Goal: Task Accomplishment & Management: Use online tool/utility

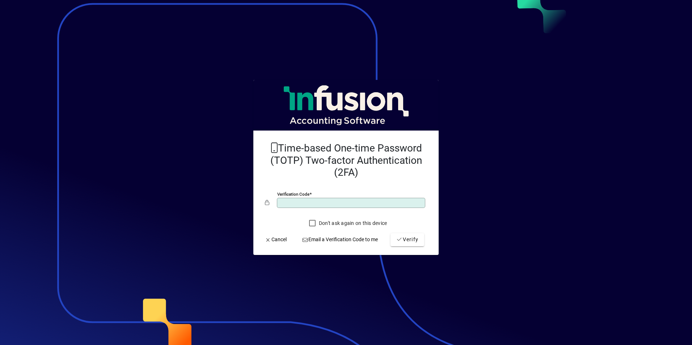
type input "******"
click at [391, 233] on button "Verify" at bounding box center [408, 239] width 34 height 13
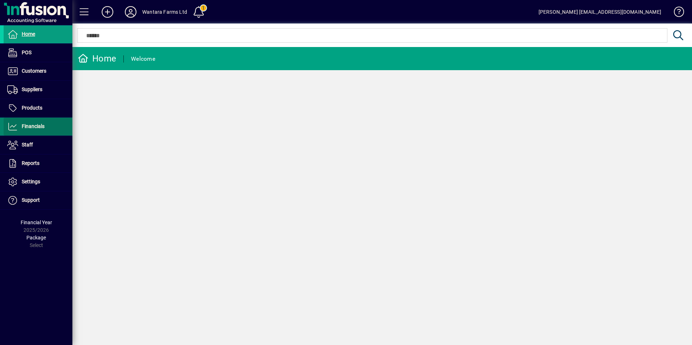
click at [37, 127] on span "Financials" at bounding box center [33, 126] width 23 height 6
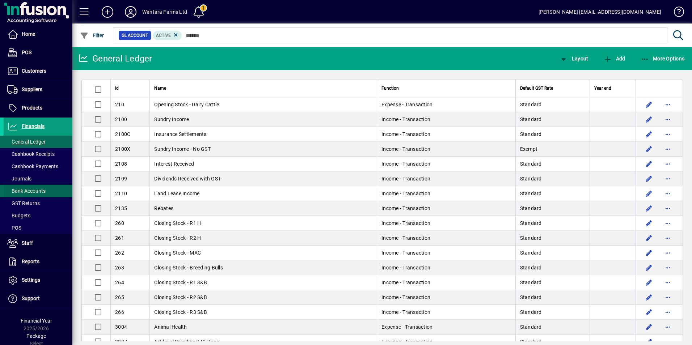
click at [36, 186] on span at bounding box center [38, 190] width 69 height 17
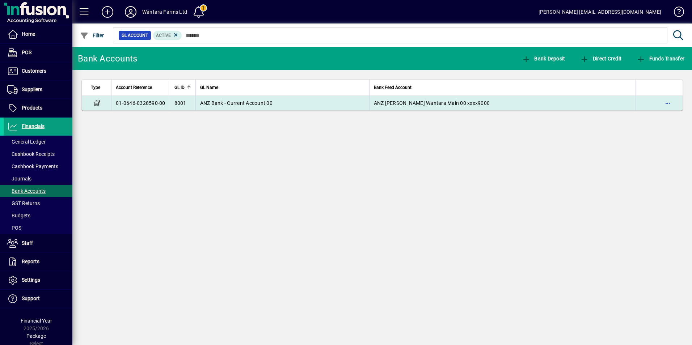
click at [230, 103] on span "ANZ Bank - Current Account 00" at bounding box center [236, 103] width 72 height 6
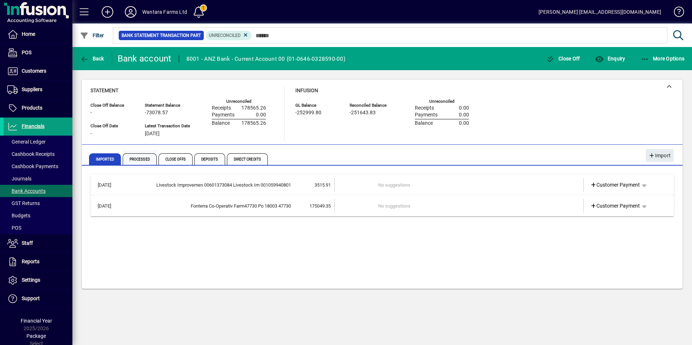
click at [146, 159] on span "Processed" at bounding box center [140, 159] width 34 height 12
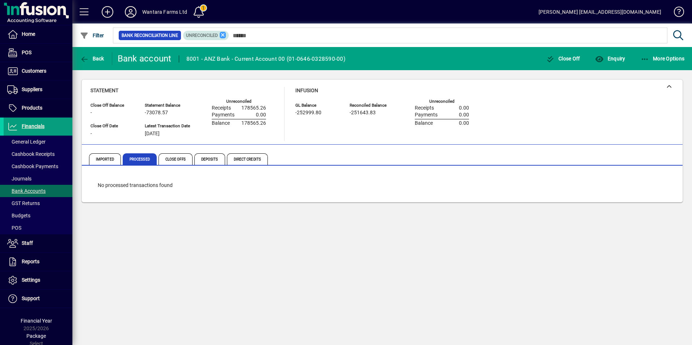
click at [224, 33] on icon at bounding box center [223, 35] width 7 height 7
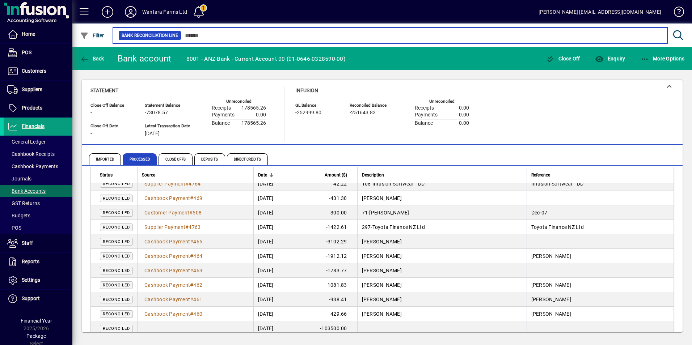
scroll to position [652, 0]
